Goal: Task Accomplishment & Management: Manage account settings

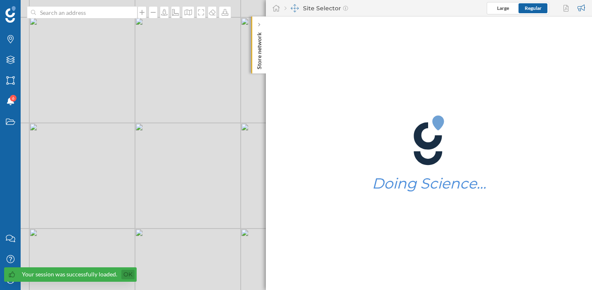
click at [124, 274] on link "Ok" at bounding box center [127, 274] width 13 height 9
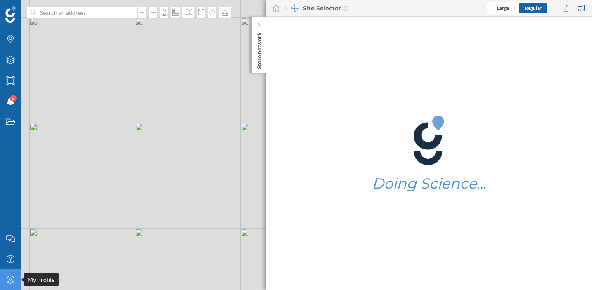
click at [6, 282] on icon "My Profile" at bounding box center [10, 280] width 10 height 8
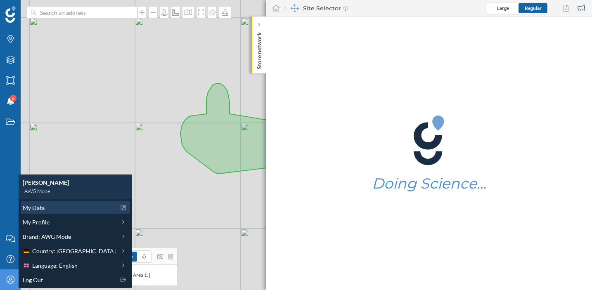
click at [56, 206] on div "My Data" at bounding box center [69, 208] width 93 height 9
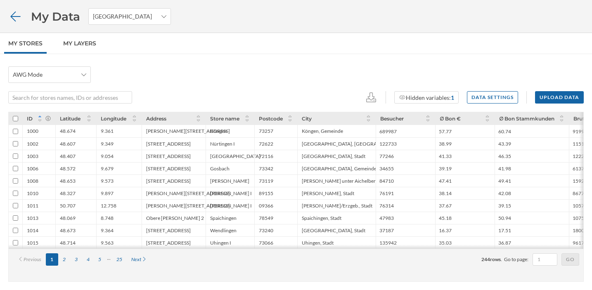
click at [14, 17] on icon at bounding box center [15, 17] width 14 height 12
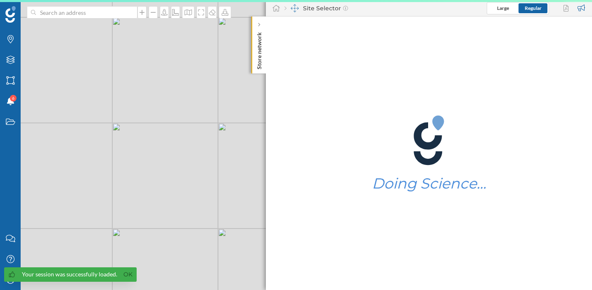
click at [13, 280] on div "Your session was successfully loaded. Ok" at bounding box center [70, 275] width 133 height 14
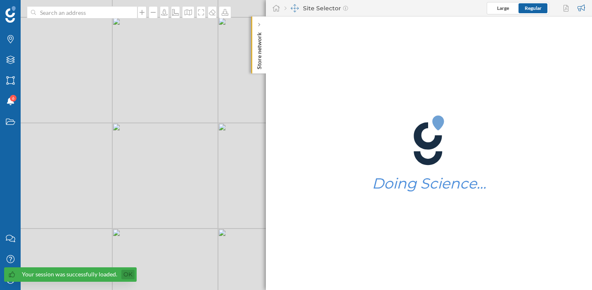
click at [126, 274] on link "Ok" at bounding box center [127, 274] width 13 height 9
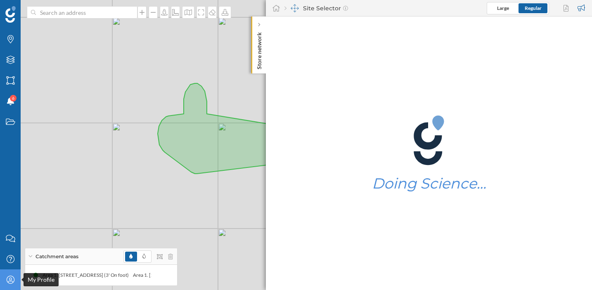
click at [12, 283] on icon at bounding box center [10, 280] width 8 height 8
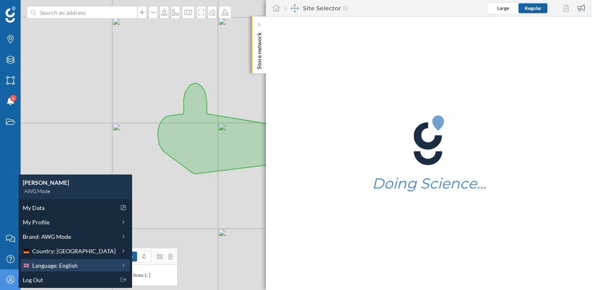
click at [56, 263] on span "Language: English" at bounding box center [54, 265] width 45 height 9
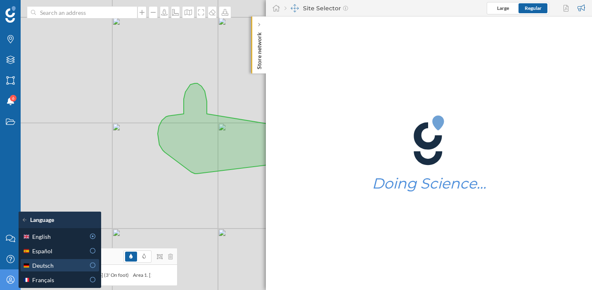
click at [81, 267] on div "Deutsch" at bounding box center [54, 265] width 62 height 9
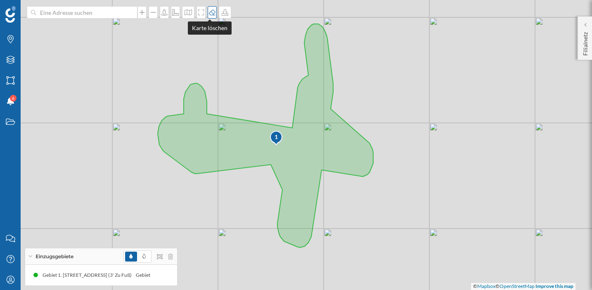
click at [209, 12] on icon at bounding box center [212, 12] width 7 height 6
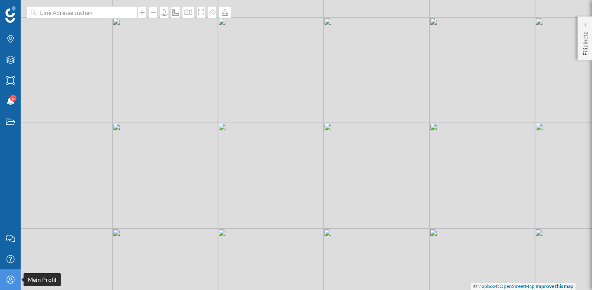
click at [5, 278] on icon "Mein Profil" at bounding box center [10, 280] width 10 height 8
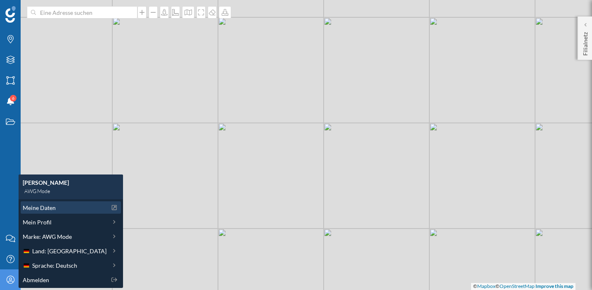
click at [48, 206] on span "Meine Daten" at bounding box center [39, 208] width 33 height 9
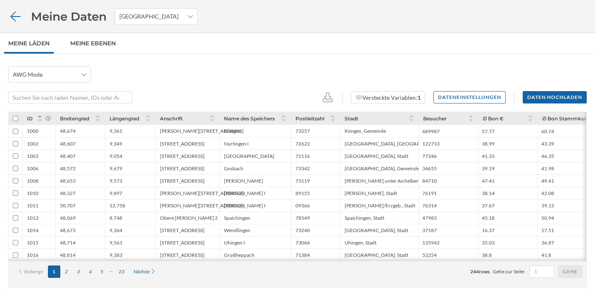
click at [14, 13] on icon at bounding box center [15, 17] width 14 height 12
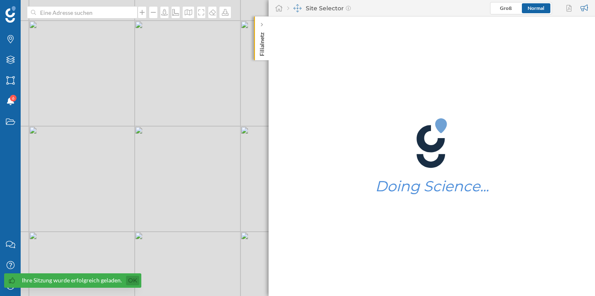
click at [133, 279] on link "Ok" at bounding box center [132, 280] width 13 height 9
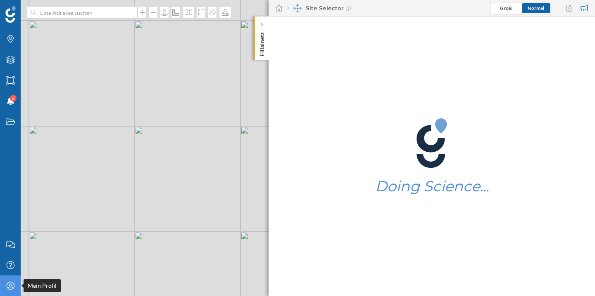
click at [13, 288] on icon "Mein Profil" at bounding box center [10, 286] width 10 height 8
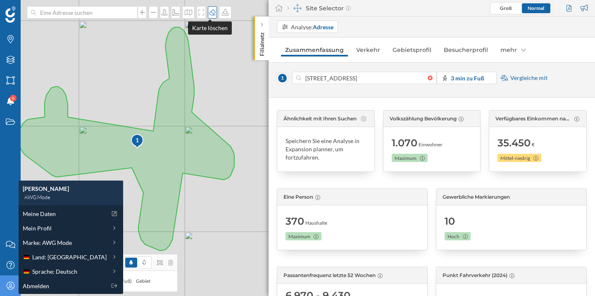
click at [210, 18] on div at bounding box center [212, 12] width 9 height 12
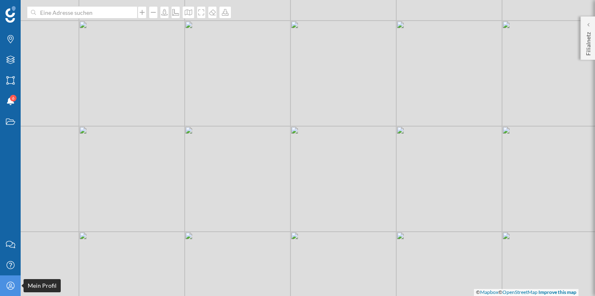
click at [12, 290] on div "Mein Profil" at bounding box center [10, 286] width 21 height 21
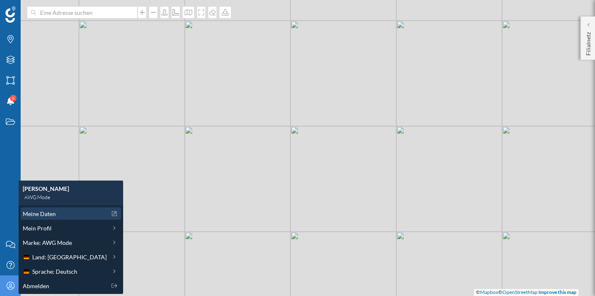
click at [48, 215] on span "Meine Daten" at bounding box center [39, 214] width 33 height 9
